Goal: Information Seeking & Learning: Learn about a topic

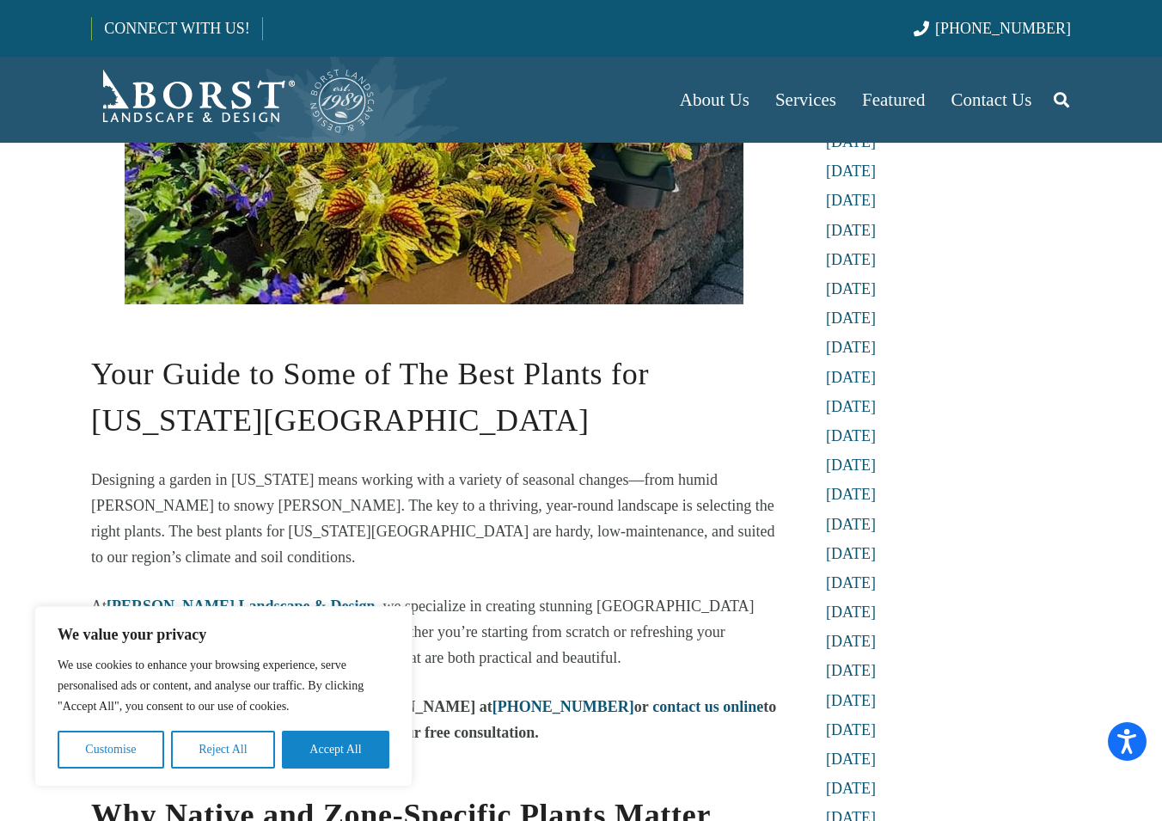
scroll to position [688, 0]
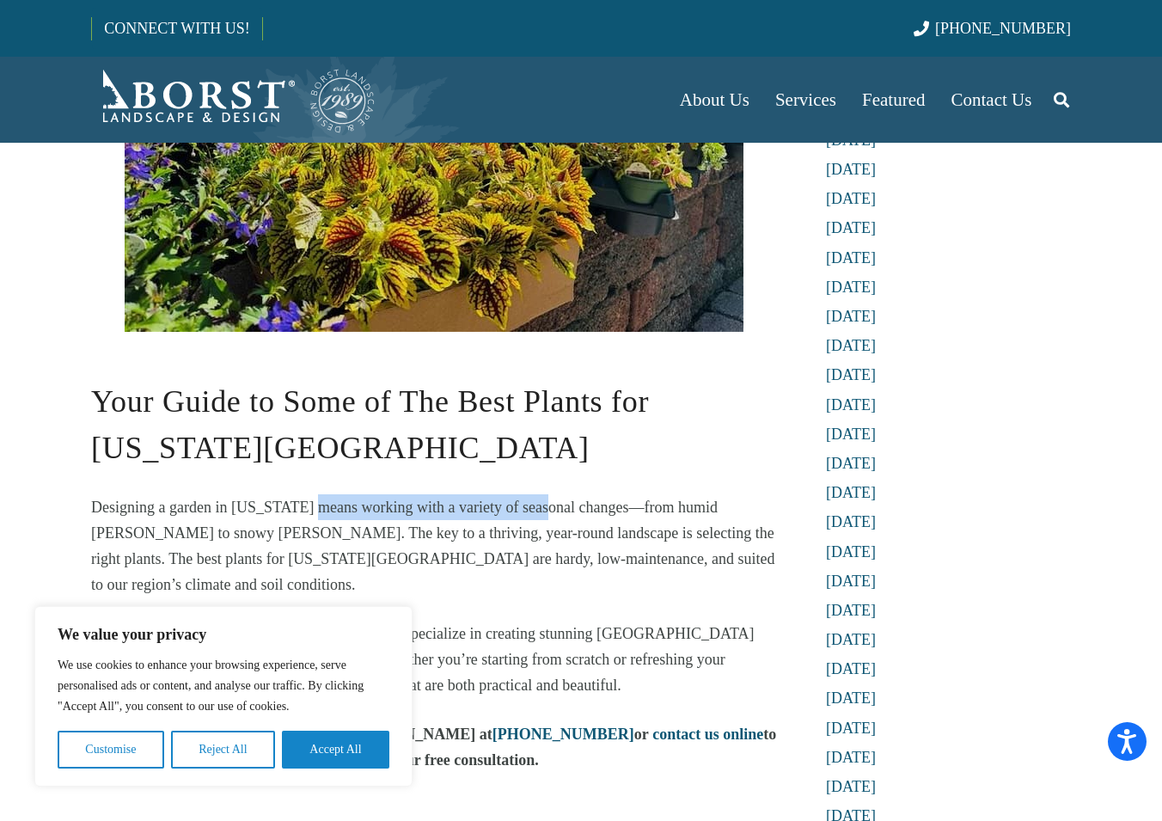
drag, startPoint x: 316, startPoint y: 435, endPoint x: 537, endPoint y: 430, distance: 220.9
click at [537, 498] on span "Designing a garden in [US_STATE] means working with a variety of seasonal chang…" at bounding box center [432, 545] width 683 height 95
drag, startPoint x: 537, startPoint y: 430, endPoint x: 673, endPoint y: 442, distance: 136.3
click at [673, 494] on p "Designing a garden in [US_STATE] means working with a variety of seasonal chang…" at bounding box center [434, 545] width 686 height 103
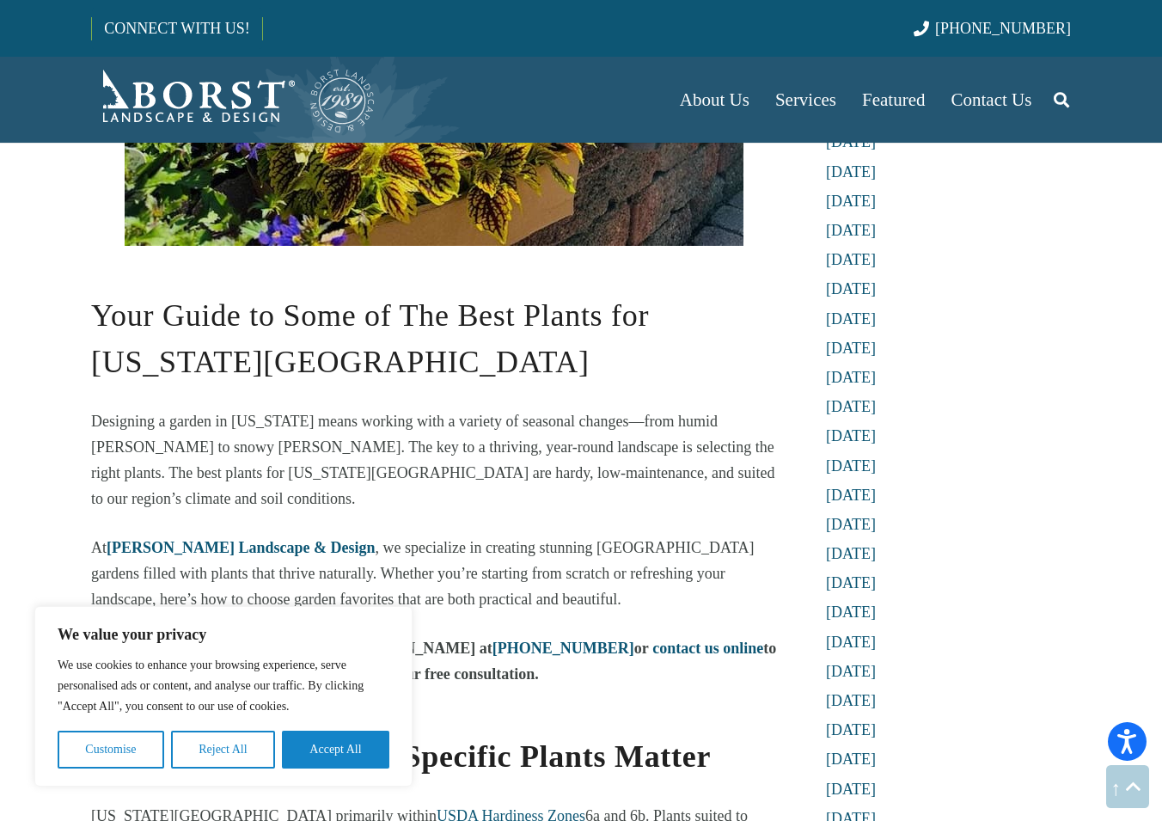
scroll to position [945, 0]
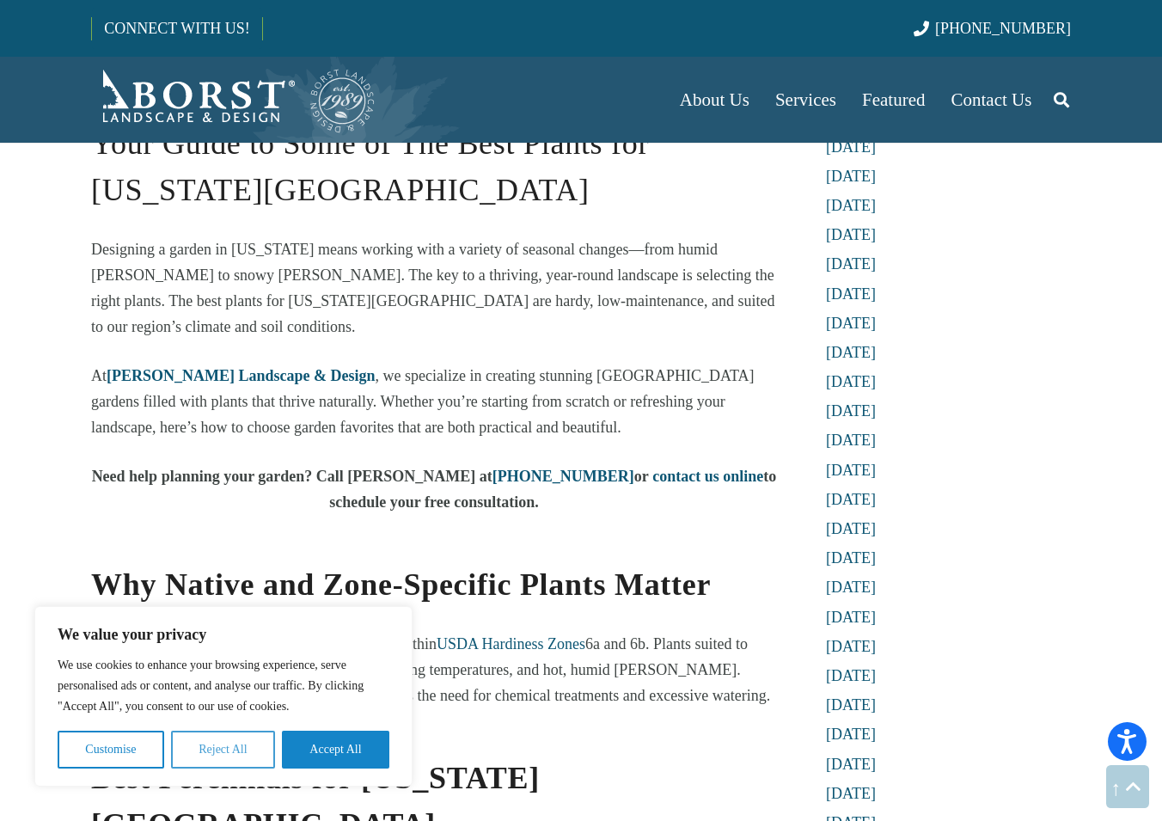
click at [202, 749] on button "Reject All" at bounding box center [223, 750] width 104 height 38
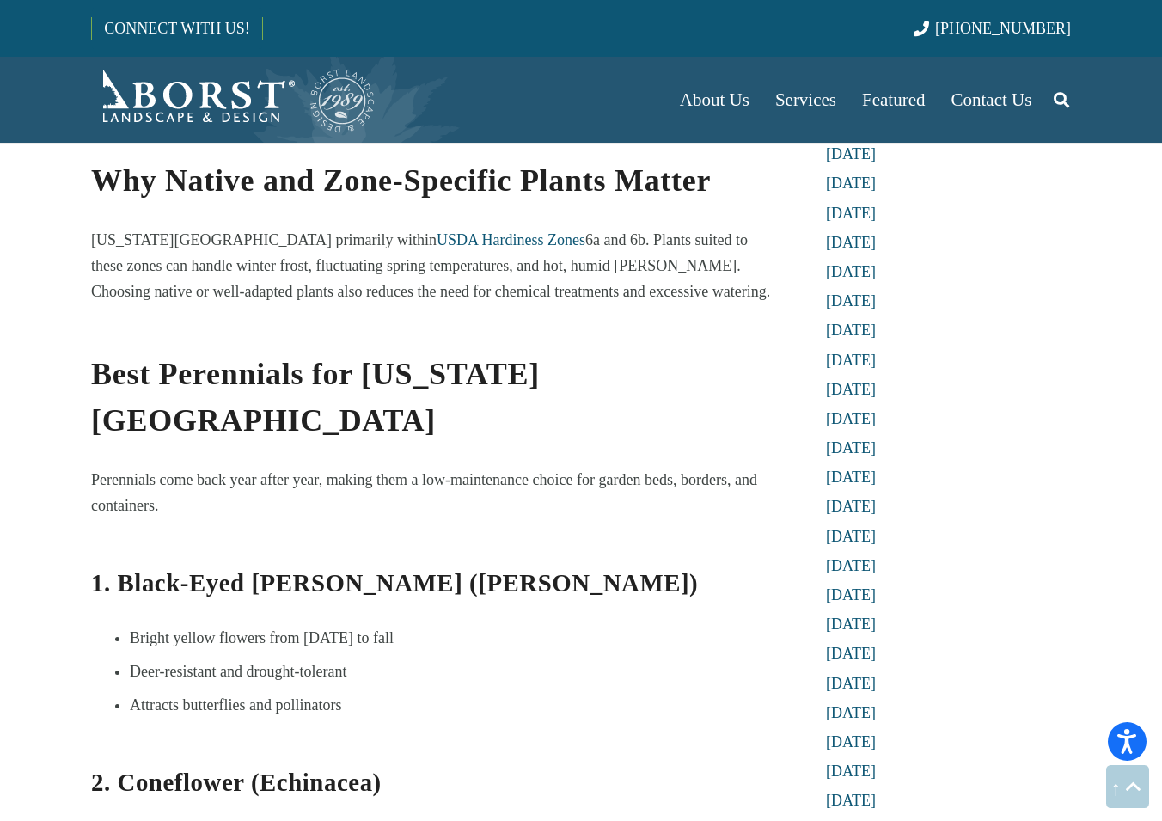
scroll to position [1375, 0]
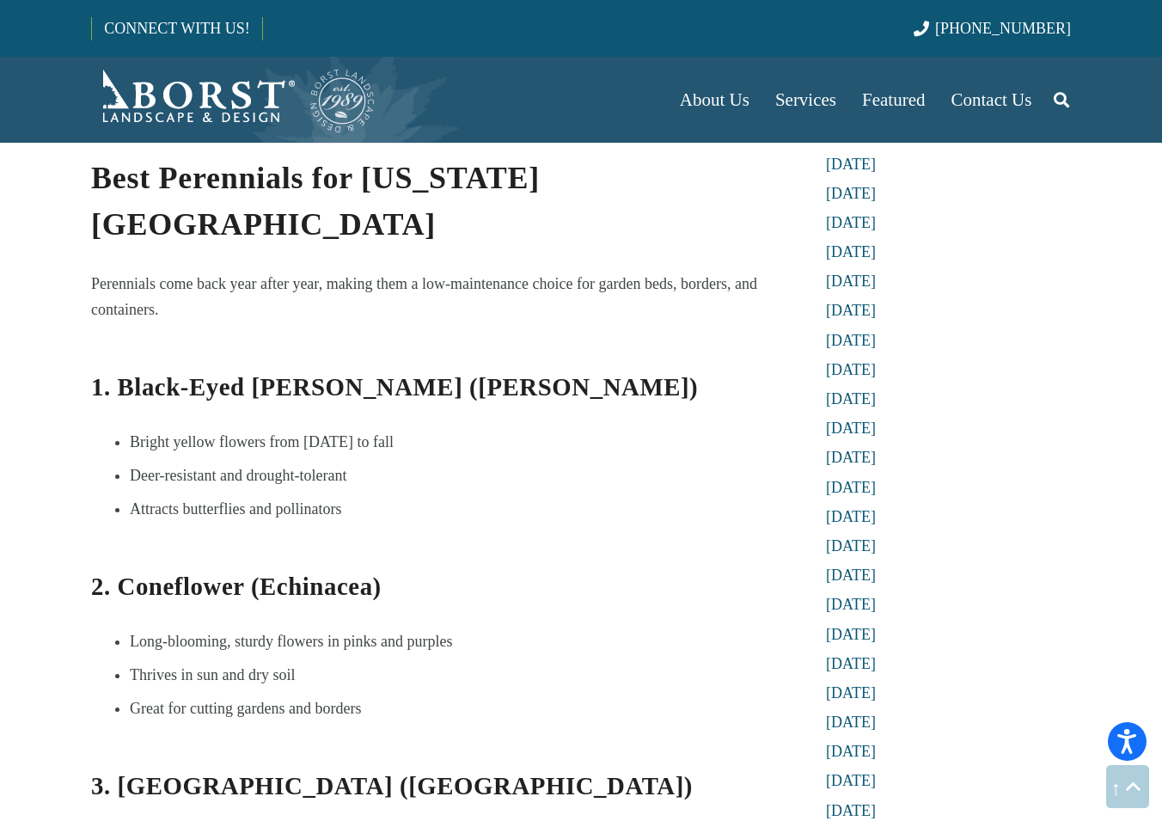
scroll to position [1547, 0]
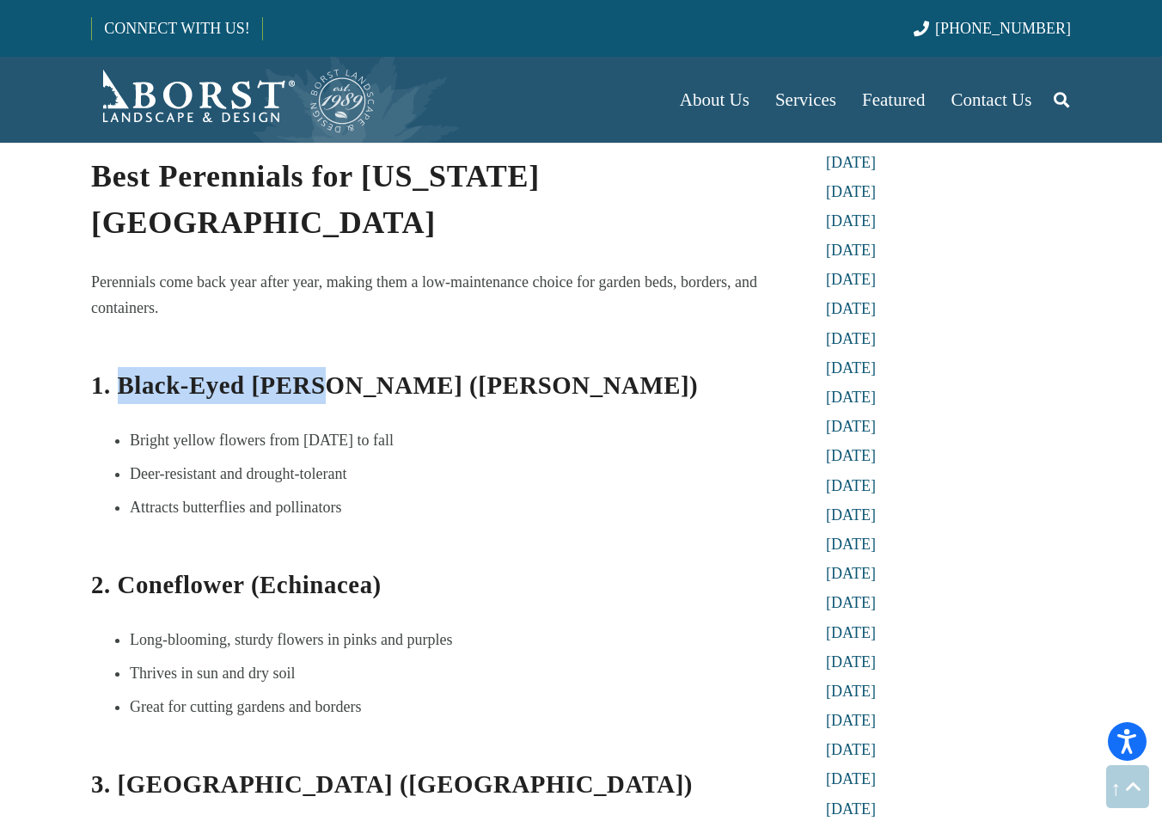
drag, startPoint x: 122, startPoint y: 236, endPoint x: 316, endPoint y: 240, distance: 194.3
click at [316, 371] on b "1. Black-Eyed [PERSON_NAME] ([PERSON_NAME])" at bounding box center [394, 385] width 607 height 28
copy b "Black-Eyed [PERSON_NAME]"
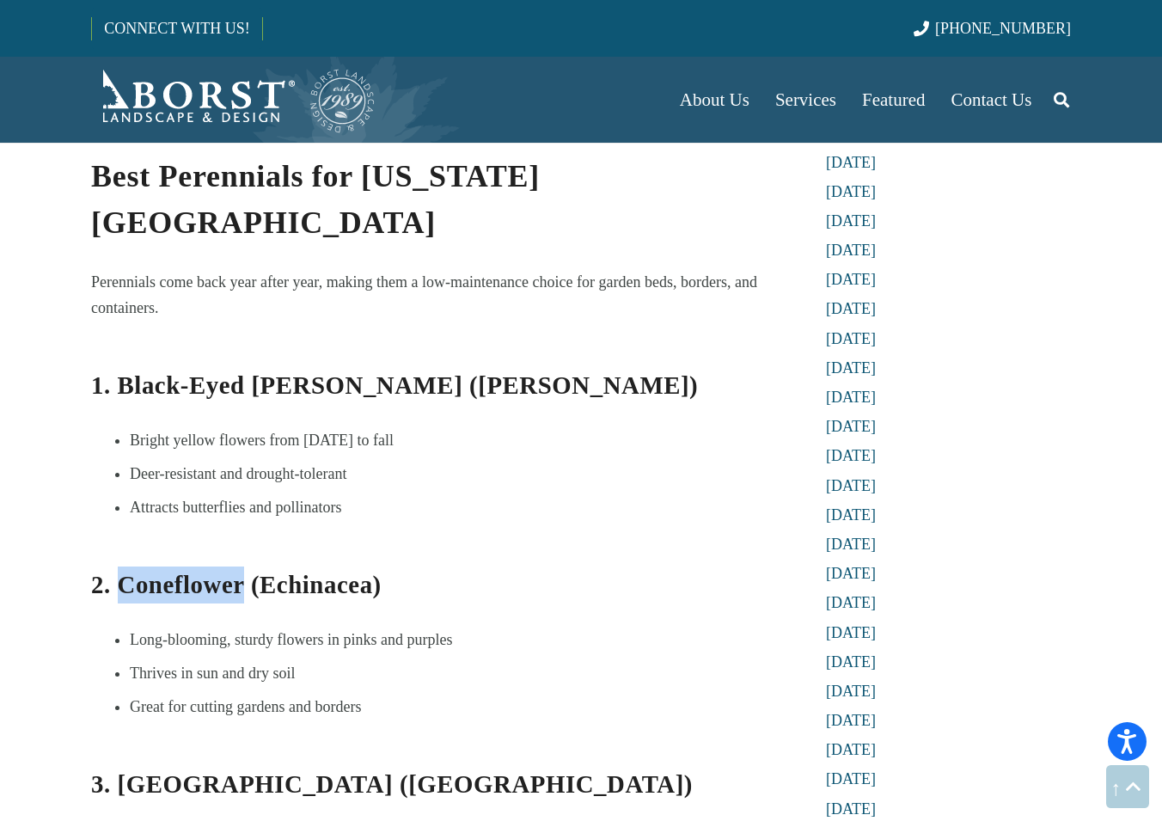
drag, startPoint x: 115, startPoint y: 437, endPoint x: 242, endPoint y: 441, distance: 127.2
click at [242, 571] on b "2. Coneflower (Echinacea)" at bounding box center [236, 585] width 291 height 28
copy b "Coneflower"
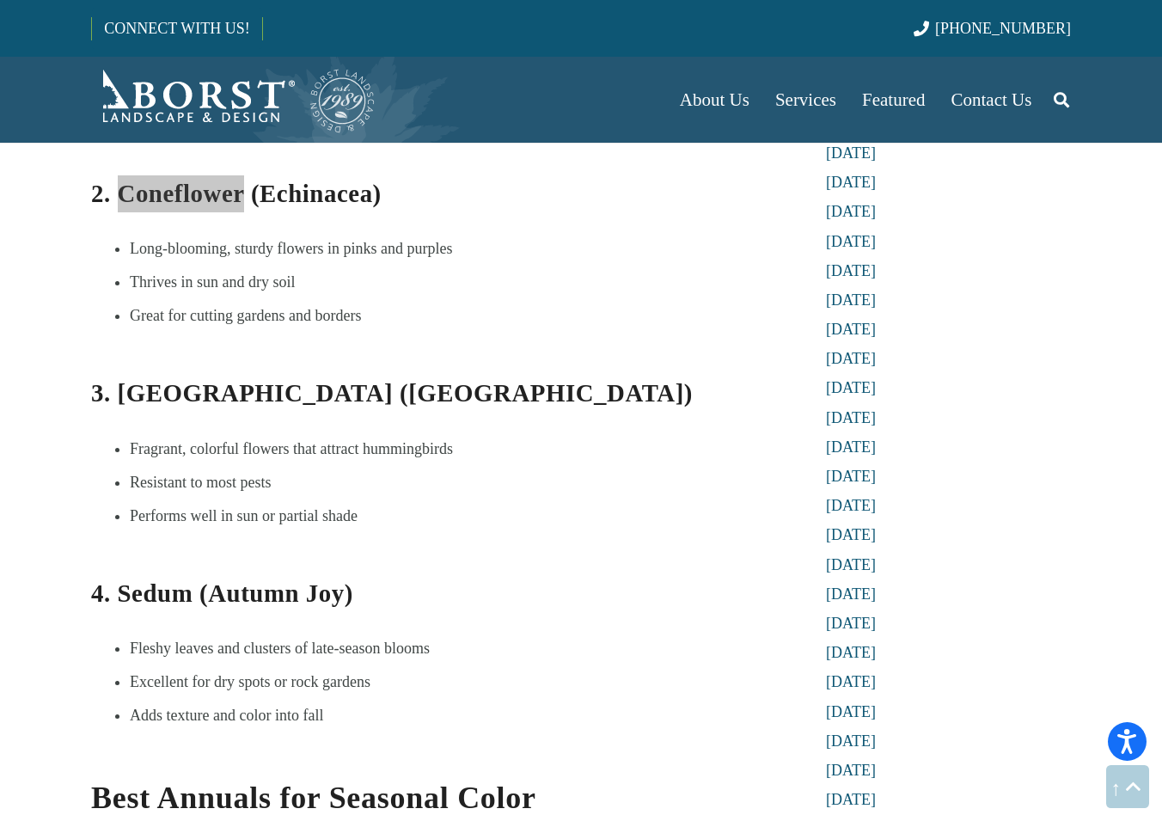
scroll to position [1977, 0]
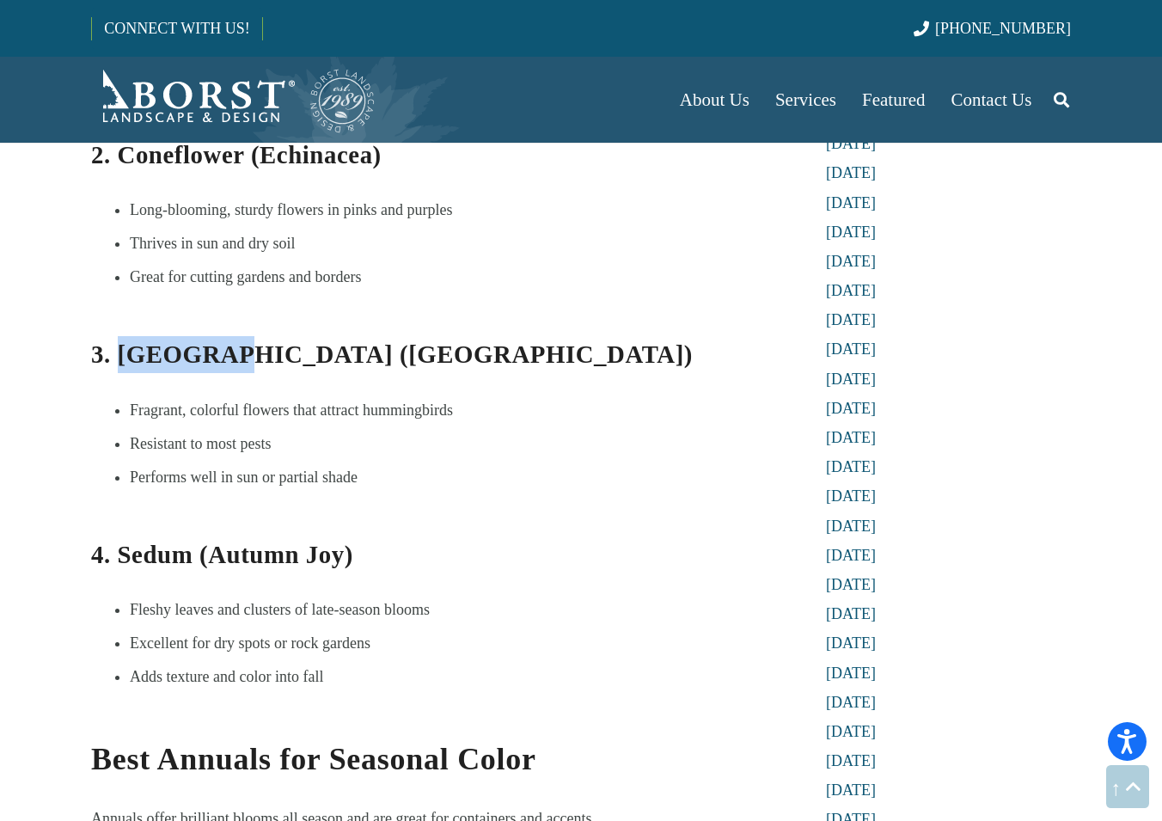
drag, startPoint x: 121, startPoint y: 207, endPoint x: 217, endPoint y: 209, distance: 95.4
click at [217, 340] on b "3. [GEOGRAPHIC_DATA] ([GEOGRAPHIC_DATA])" at bounding box center [392, 354] width 602 height 28
copy b "Bee Balm"
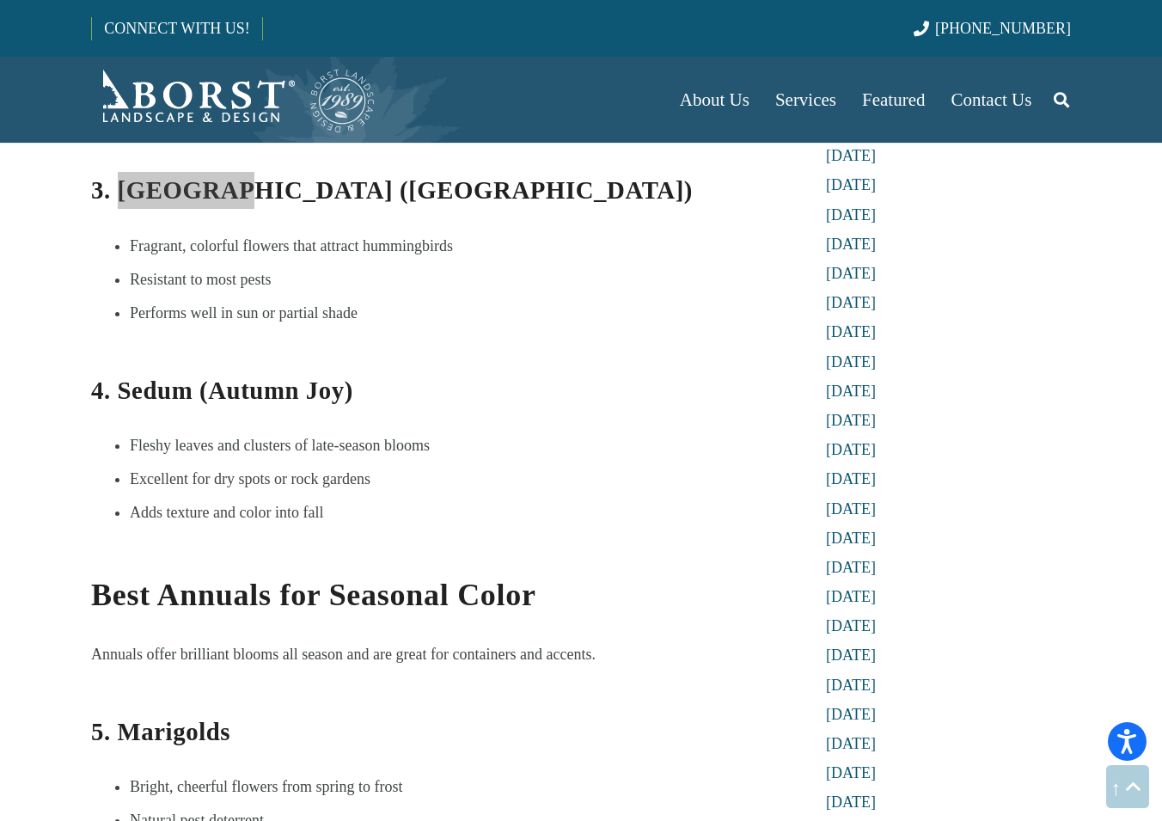
scroll to position [2321, 0]
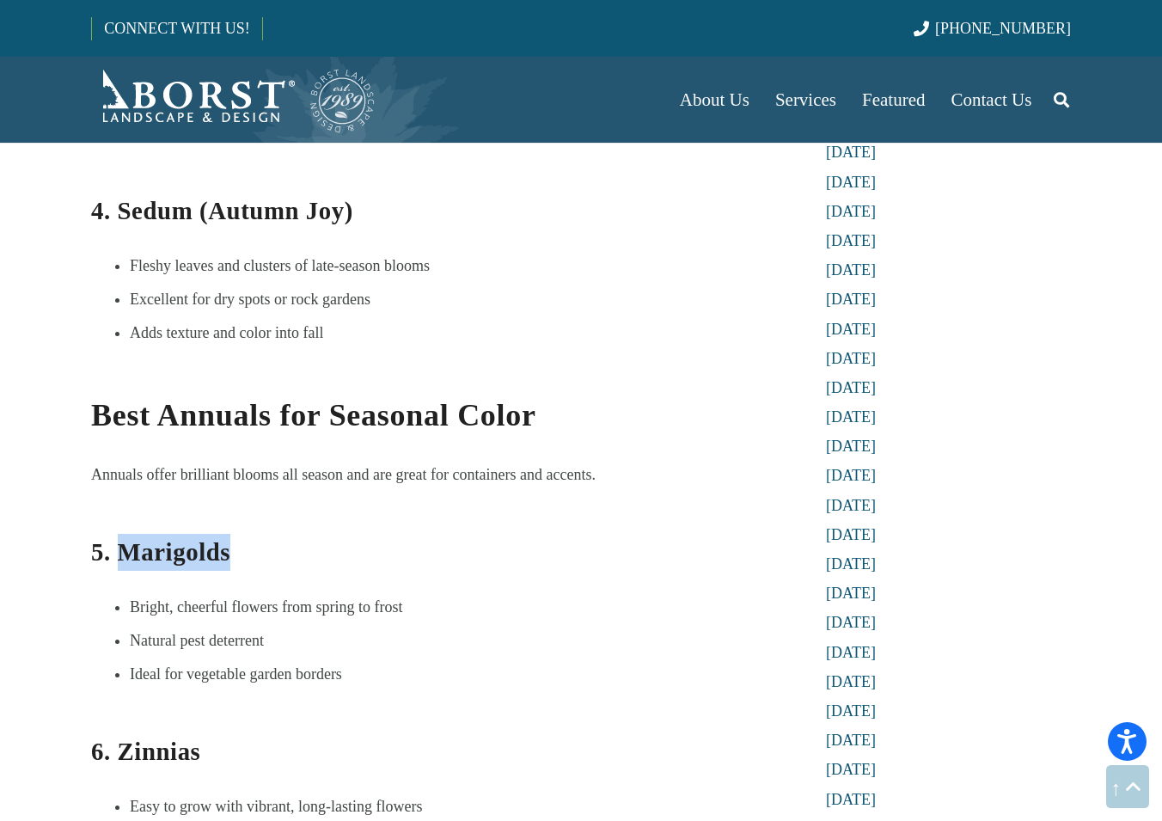
drag, startPoint x: 114, startPoint y: 402, endPoint x: 234, endPoint y: 413, distance: 119.9
click at [234, 511] on h3 "5. Marigolds" at bounding box center [434, 541] width 686 height 60
copy b "Marigolds"
